Goal: Task Accomplishment & Management: Complete application form

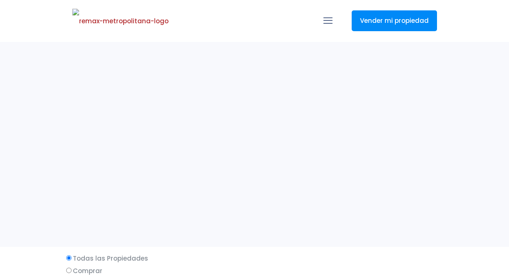
select select
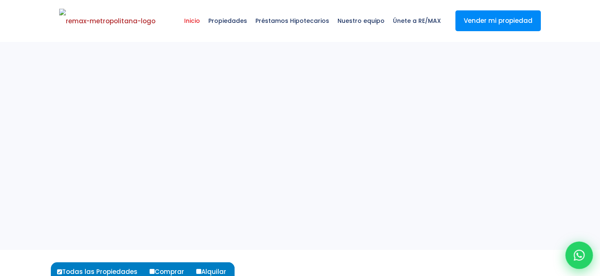
click at [509, 256] on icon at bounding box center [578, 255] width 11 height 11
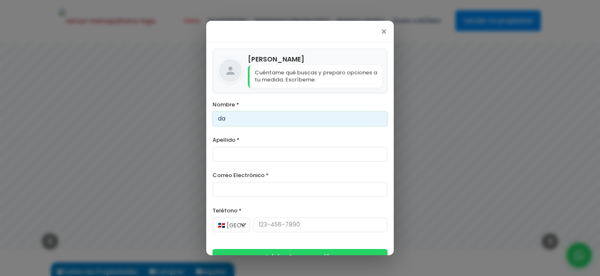
type input "Daenerys"
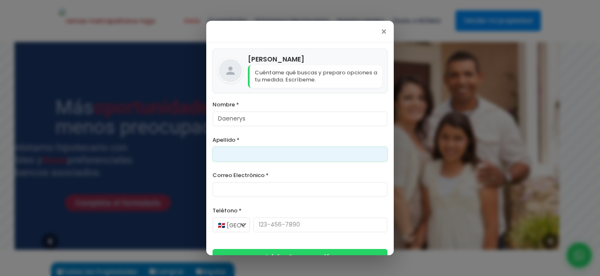
click at [265, 154] on input "Apellido *" at bounding box center [299, 154] width 175 height 15
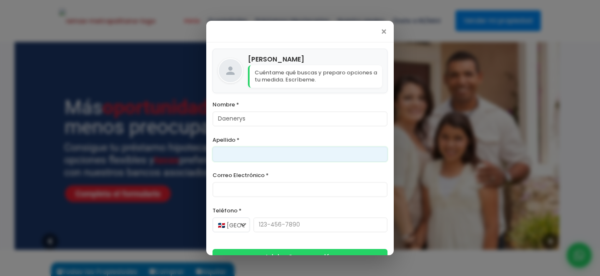
type input "[PERSON_NAME]"
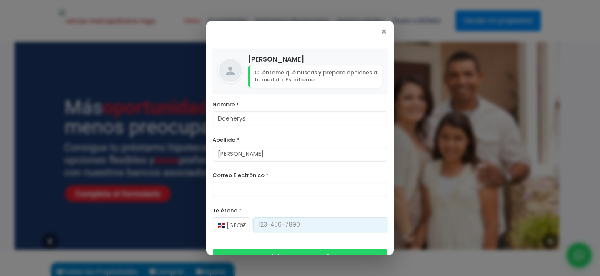
type input "[PHONE_NUMBER]"
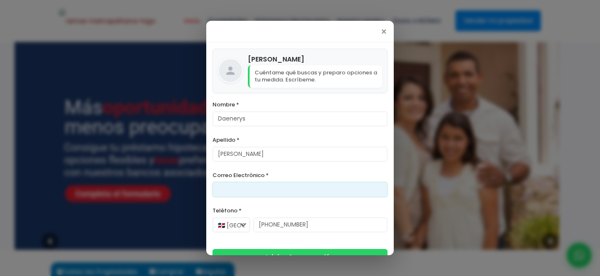
click at [242, 193] on input "Correo Electrónico *" at bounding box center [299, 189] width 175 height 15
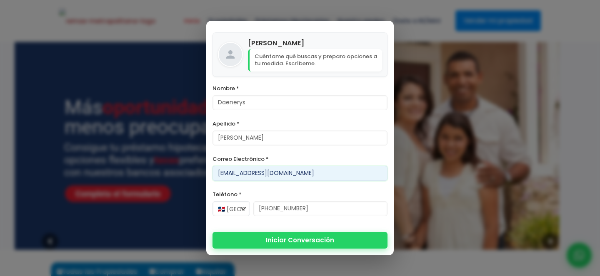
type input "[EMAIL_ADDRESS][DOMAIN_NAME]"
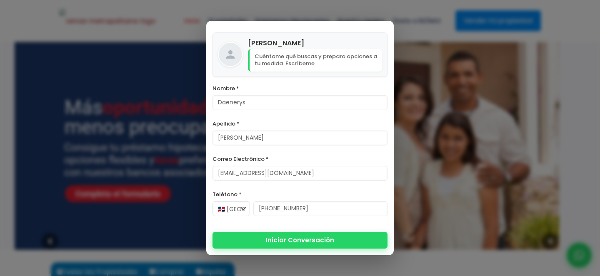
click at [265, 239] on button "Iniciar Conversación" at bounding box center [299, 240] width 175 height 17
